Goal: Find specific page/section: Find specific page/section

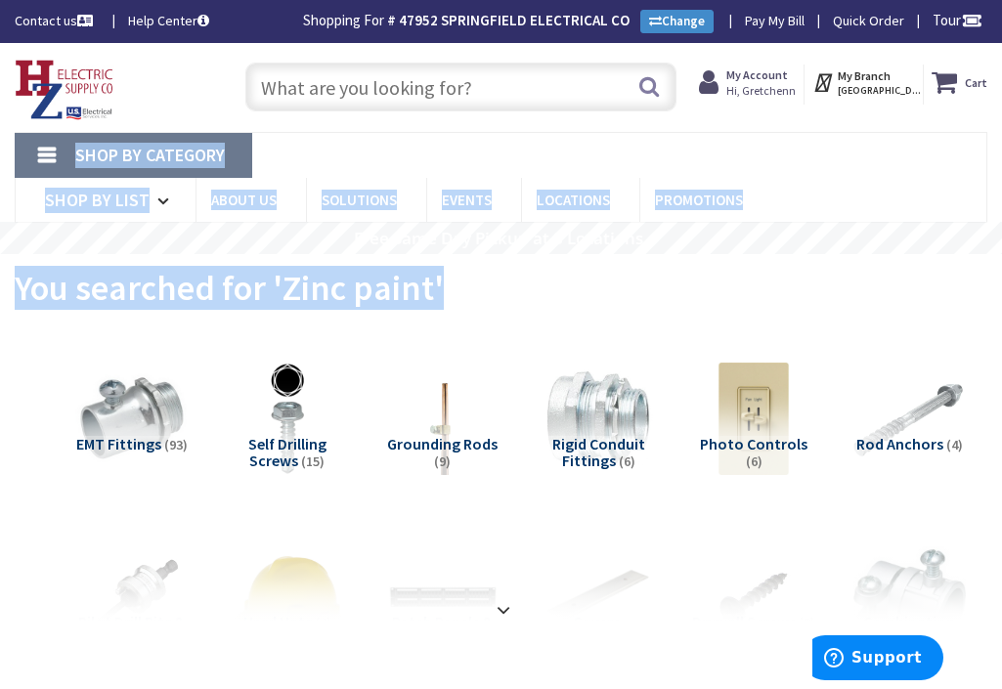
drag, startPoint x: 726, startPoint y: 129, endPoint x: 835, endPoint y: 101, distance: 112.1
click at [846, 74] on strong "My Branch" at bounding box center [864, 75] width 53 height 15
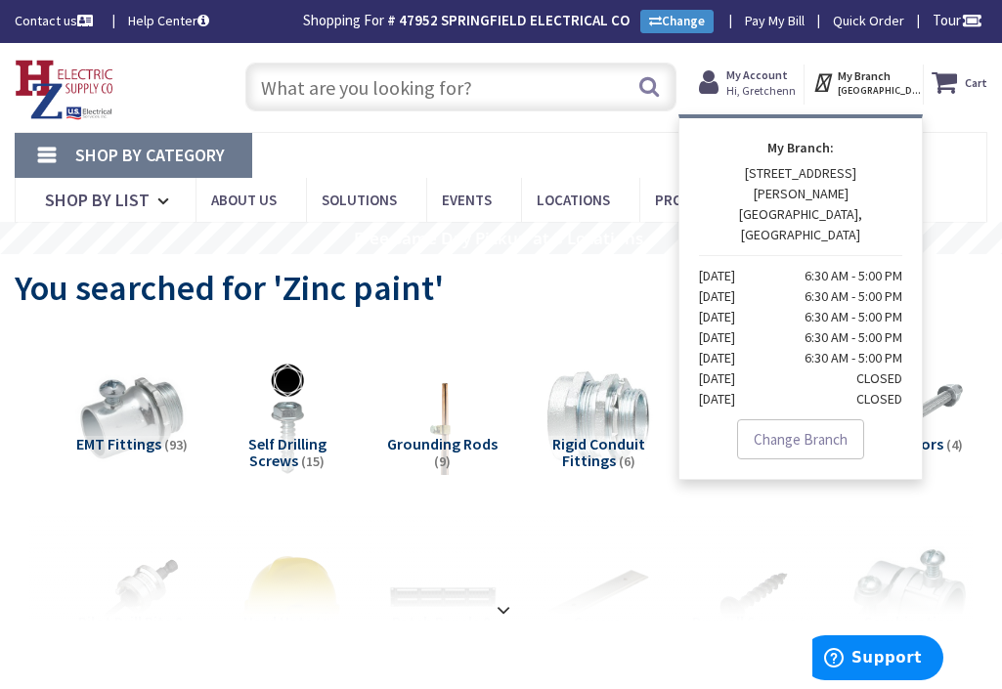
click at [547, 160] on nav "Shop By Category Conduit and Fittings Cable Tray & Accessories Cable Trays Cabl…" at bounding box center [501, 177] width 973 height 91
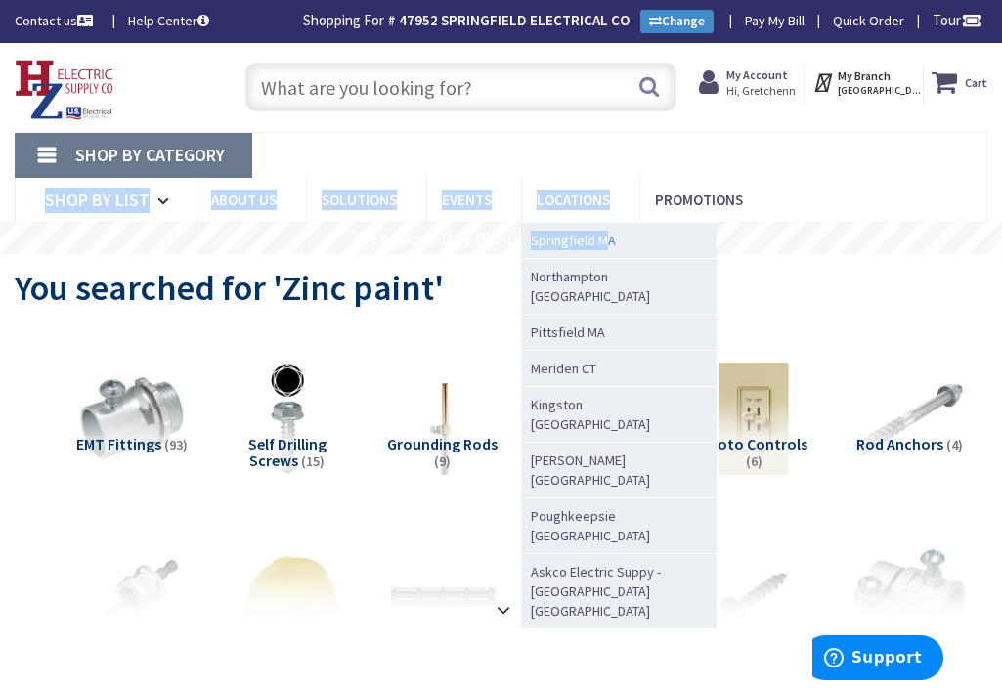
drag, startPoint x: 553, startPoint y: 144, endPoint x: 604, endPoint y: 223, distance: 94.1
click at [604, 223] on nav "Shop By Category Conduit and Fittings Cable Tray & Accessories Cable Trays Cabl…" at bounding box center [501, 177] width 973 height 91
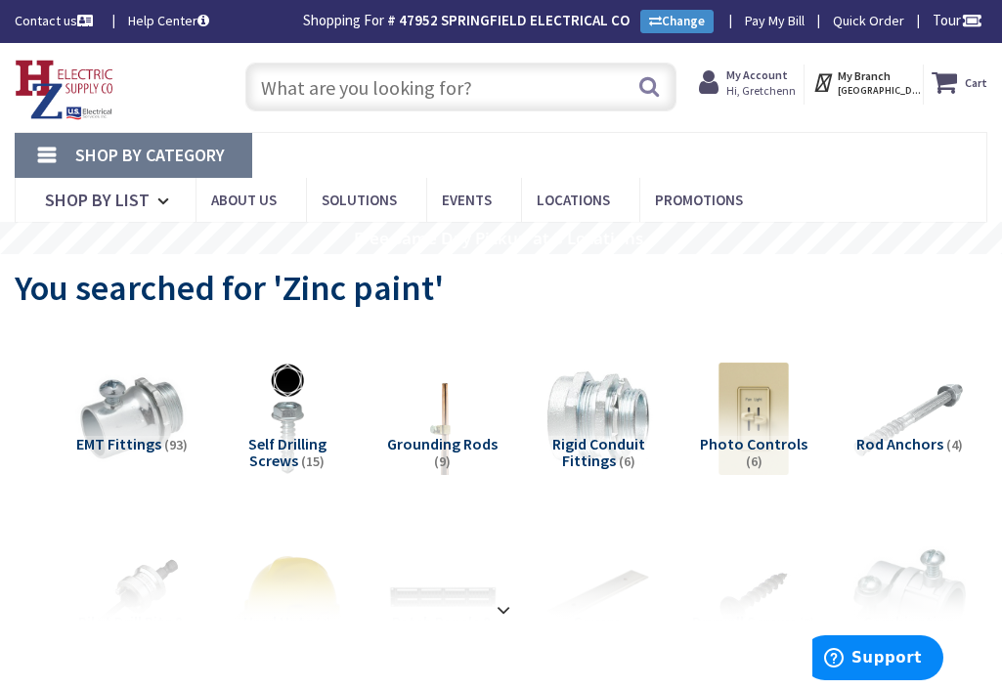
click at [644, 121] on div "Skip to Content Toggle Nav Search Cart My Cart Close" at bounding box center [501, 87] width 1002 height 89
click at [929, 675] on button "Support" at bounding box center [873, 657] width 141 height 45
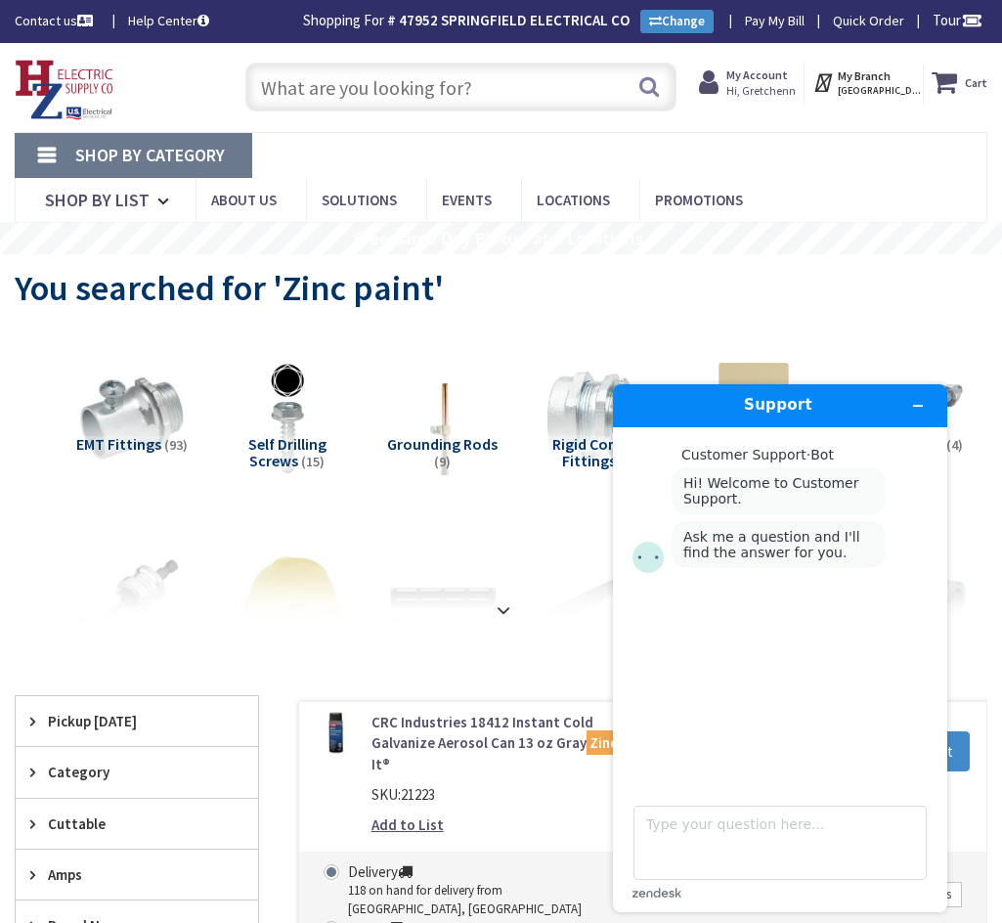
click at [927, 688] on main "Customer Support · Bot Hi! Welcome to Customer Support. Ask me a question and I…" at bounding box center [783, 605] width 320 height 356
click at [921, 409] on icon "Minimize widget" at bounding box center [918, 406] width 14 height 14
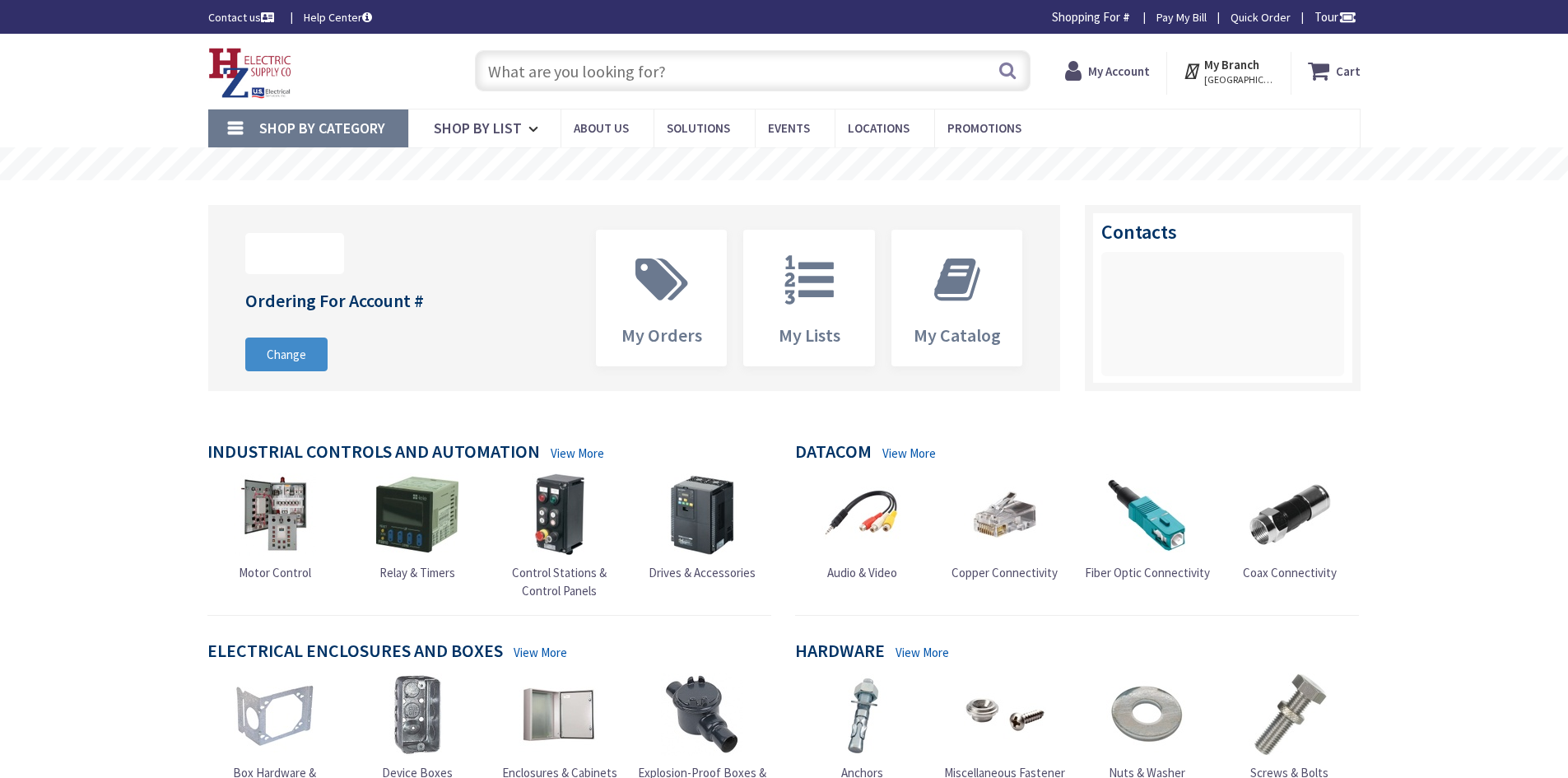
type input "[GEOGRAPHIC_DATA], [GEOGRAPHIC_DATA]"
